Goal: Navigation & Orientation: Find specific page/section

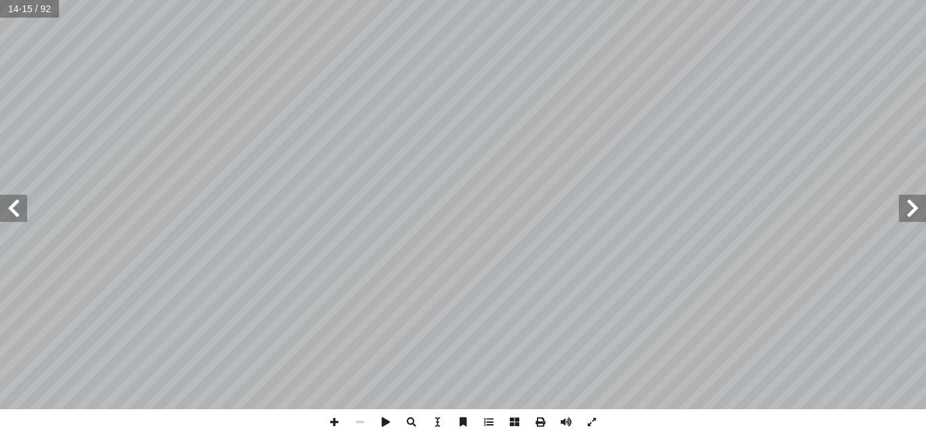
click at [921, 220] on span at bounding box center [912, 208] width 27 height 27
click at [917, 221] on span at bounding box center [912, 208] width 27 height 27
click at [911, 203] on div at bounding box center [463, 204] width 926 height 409
click at [911, 203] on span at bounding box center [912, 208] width 27 height 27
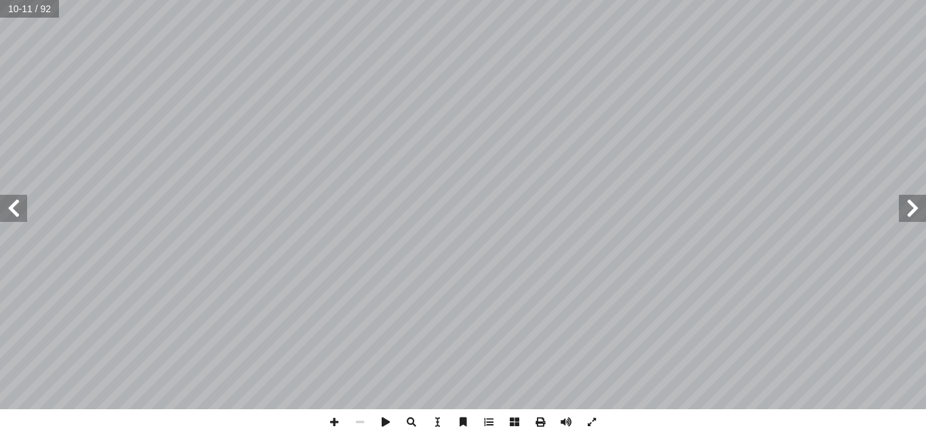
click at [911, 203] on span at bounding box center [912, 208] width 27 height 27
